Goal: Find specific page/section: Find specific page/section

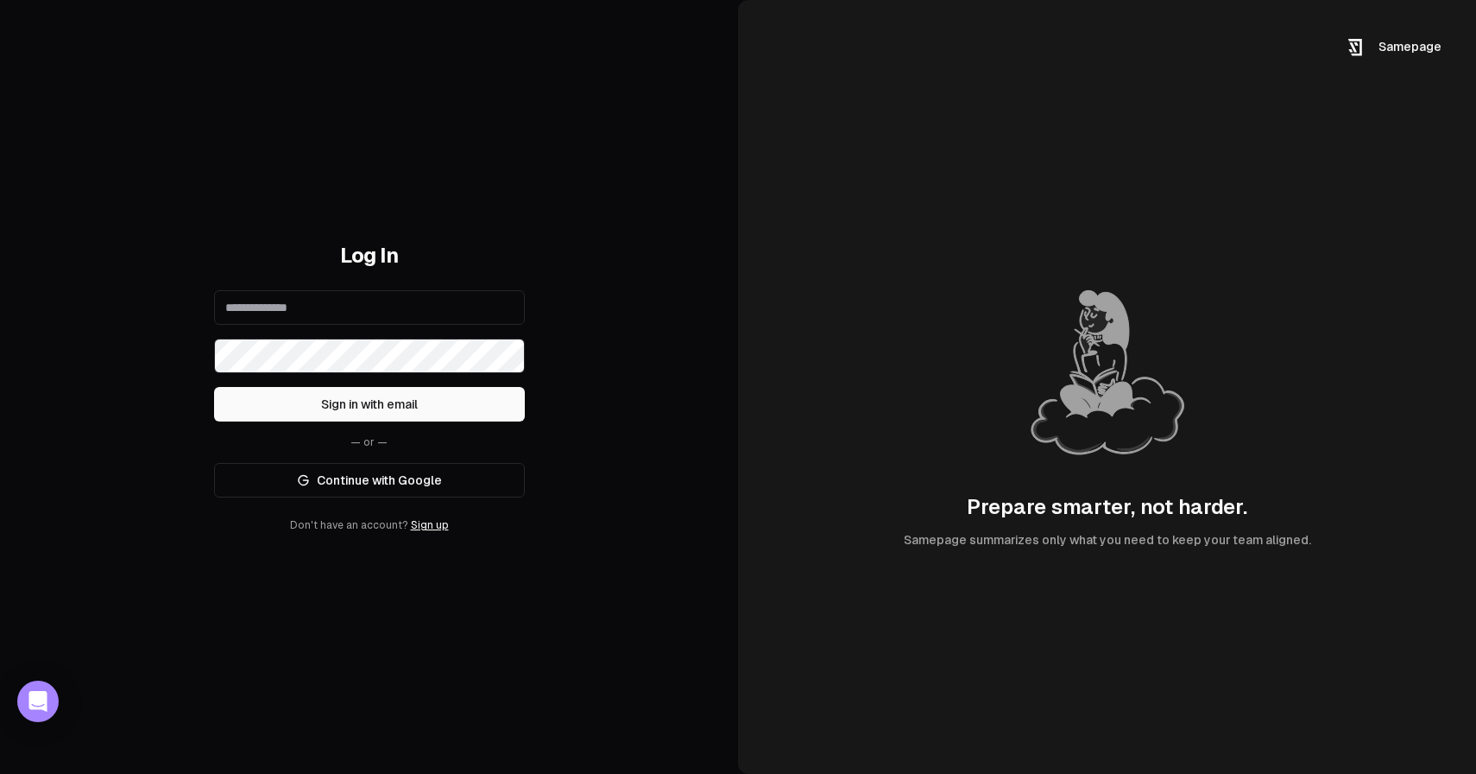
click at [393, 485] on link "Continue with Google" at bounding box center [369, 480] width 311 height 35
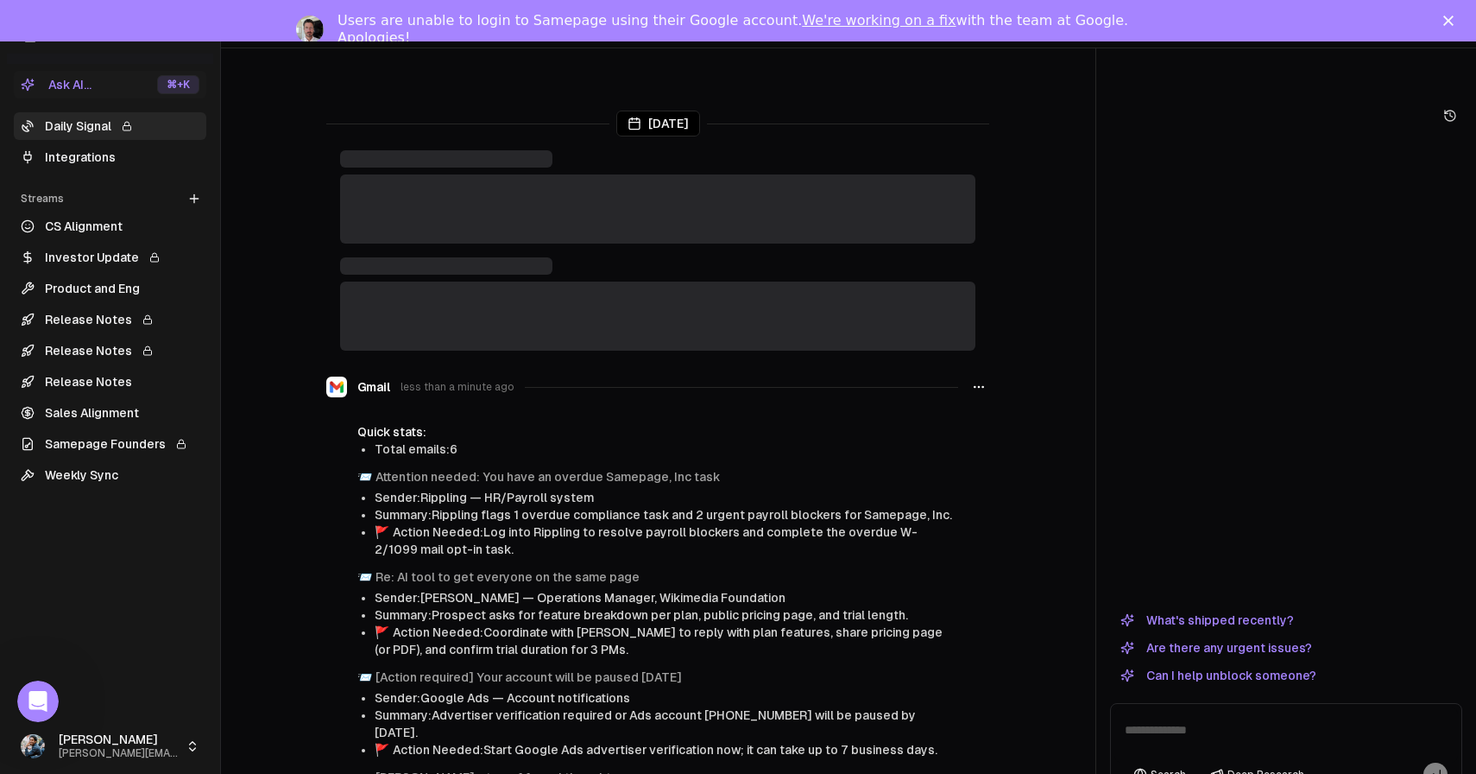
click at [644, 215] on div at bounding box center [657, 208] width 635 height 69
click at [136, 157] on link "Integrations" at bounding box center [110, 157] width 193 height 28
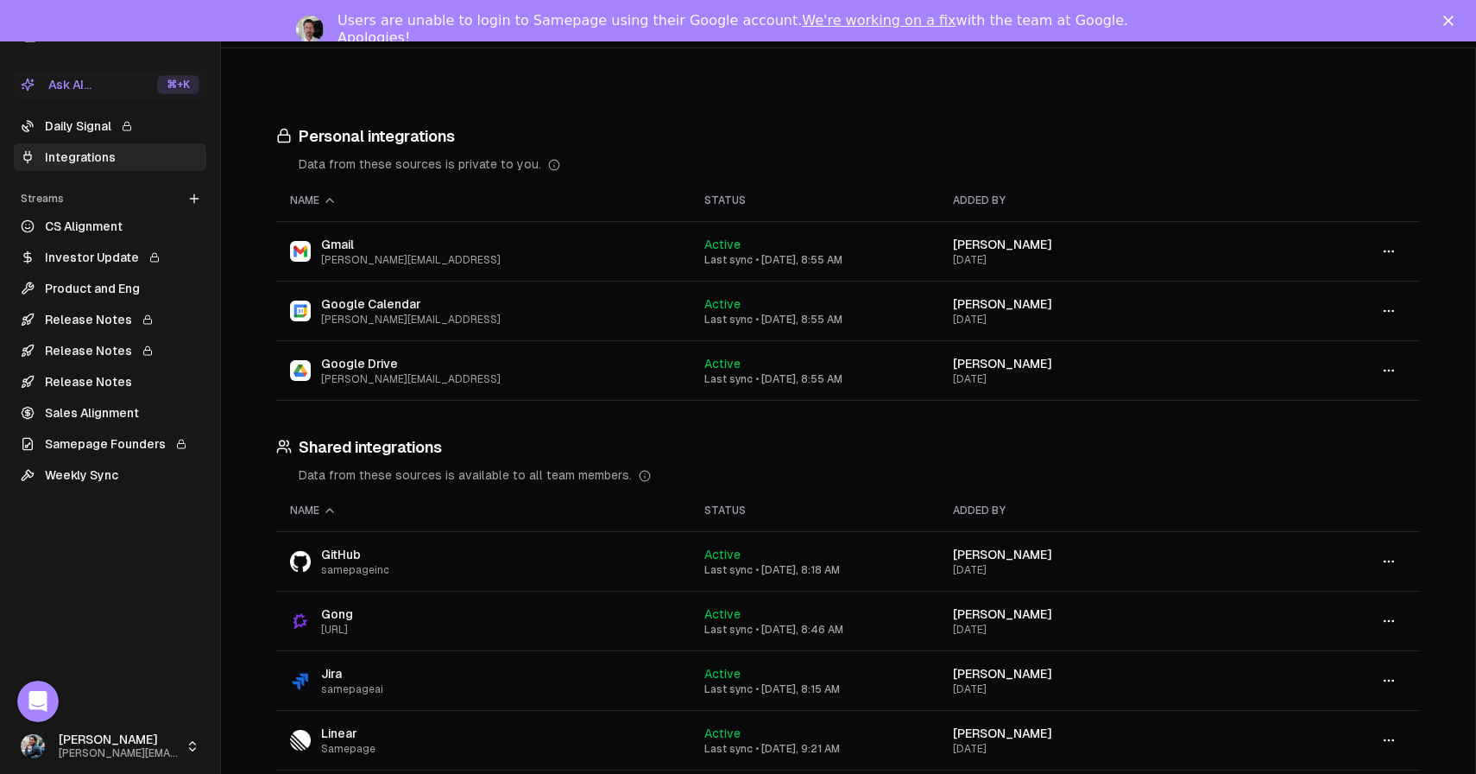
click at [117, 160] on link "Integrations" at bounding box center [110, 157] width 193 height 28
click at [104, 132] on link "Daily Signal" at bounding box center [110, 126] width 193 height 28
